Goal: Find specific page/section: Find specific page/section

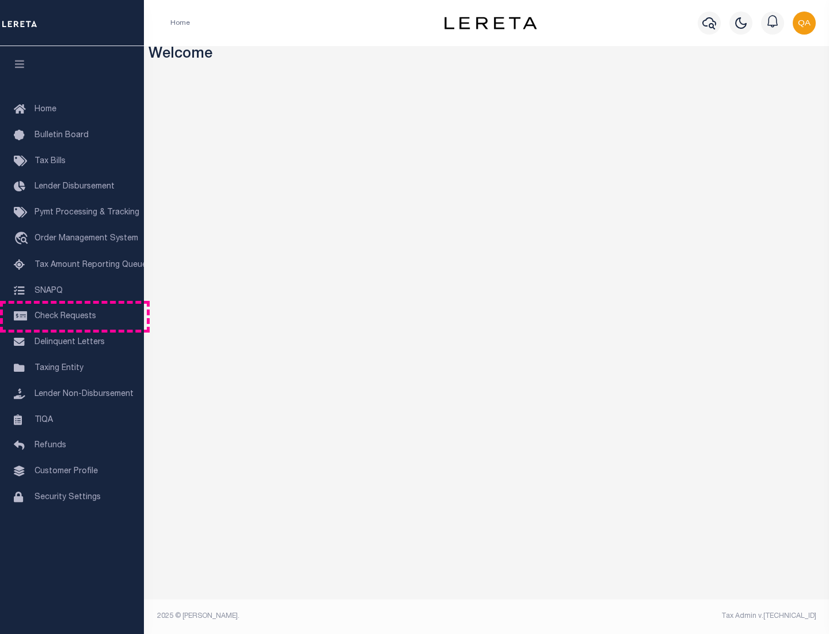
click at [72, 316] on span "Check Requests" at bounding box center [66, 316] width 62 height 8
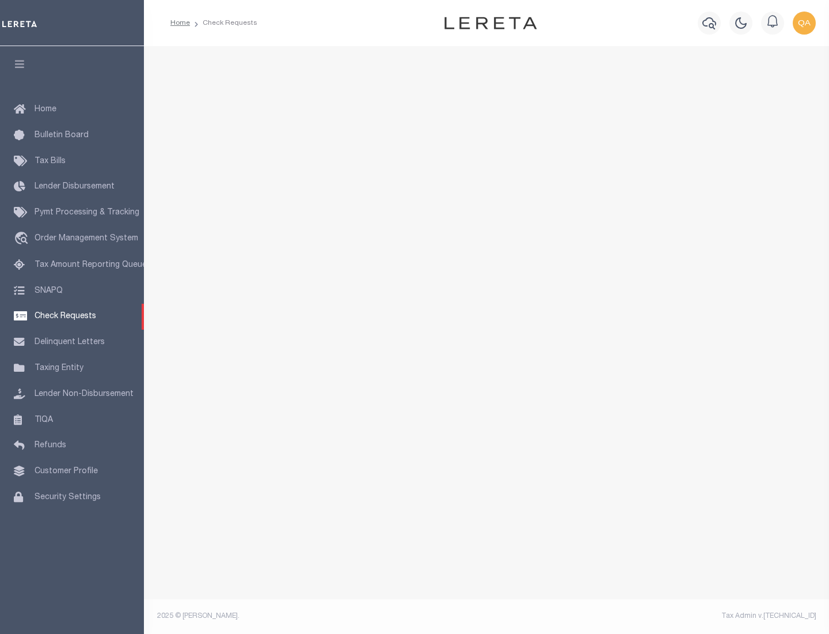
select select "50"
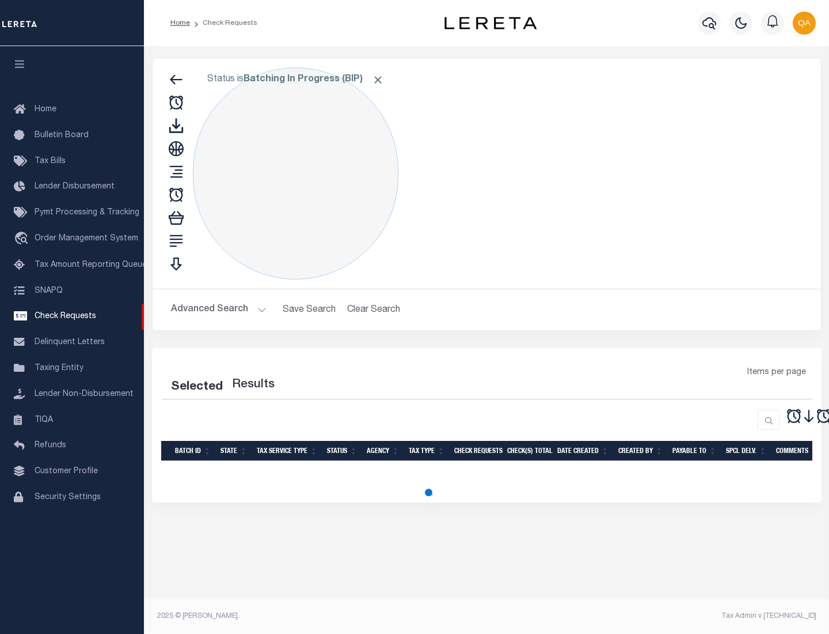
select select "50"
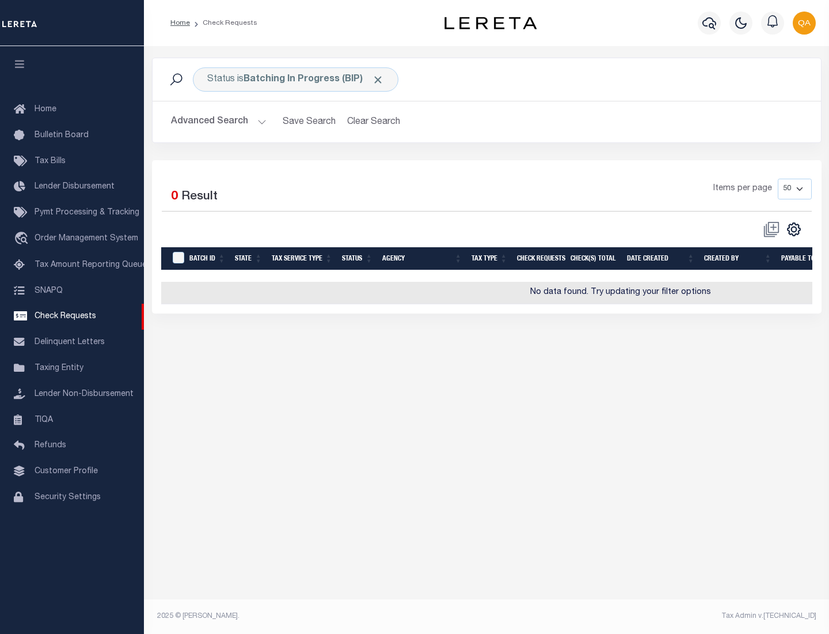
click at [378, 79] on span "Click to Remove" at bounding box center [378, 80] width 12 height 12
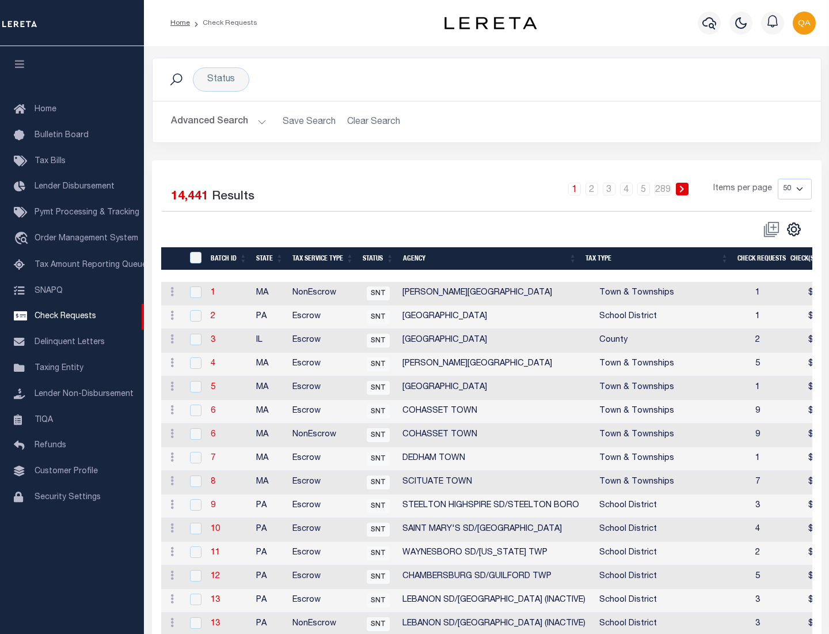
scroll to position [555, 0]
